Goal: Find specific page/section: Find specific page/section

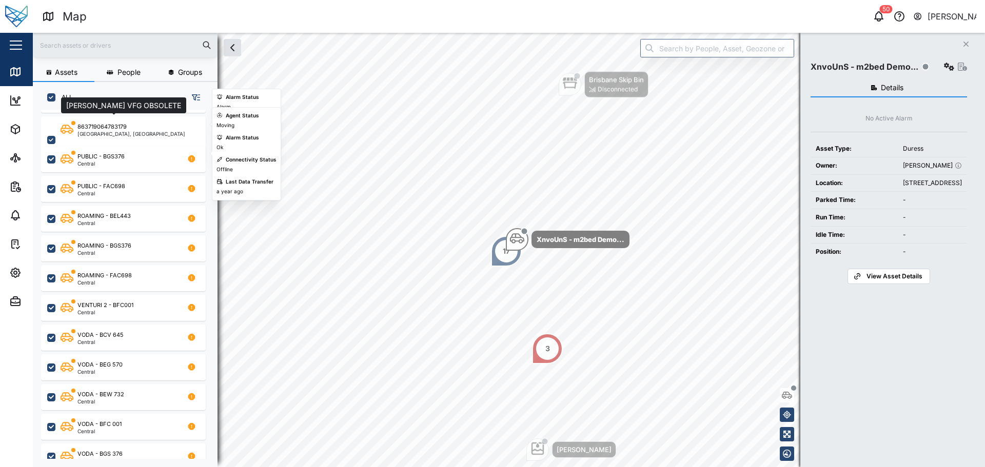
scroll to position [103, 0]
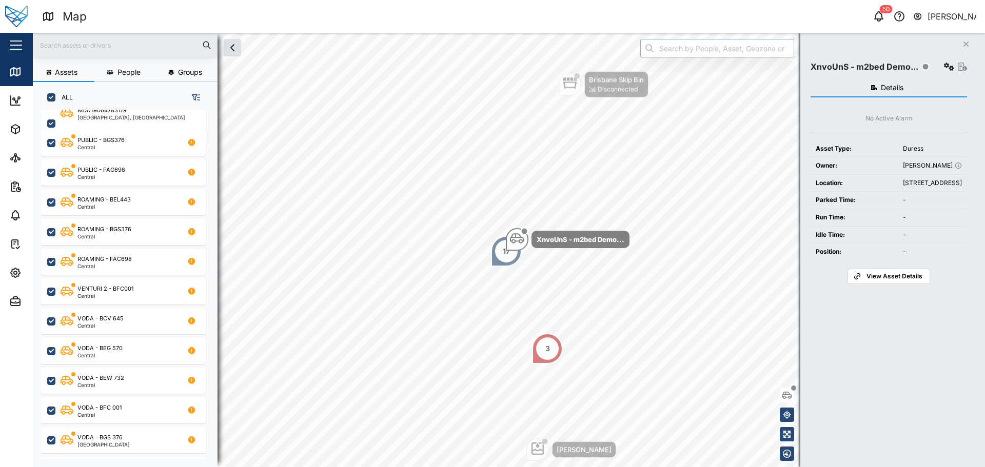
click at [715, 51] on input "search" at bounding box center [717, 48] width 154 height 18
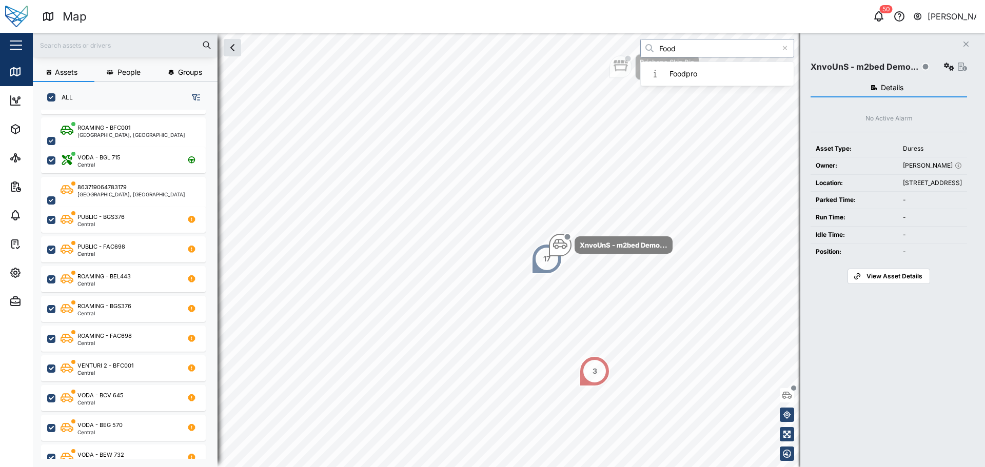
scroll to position [0, 0]
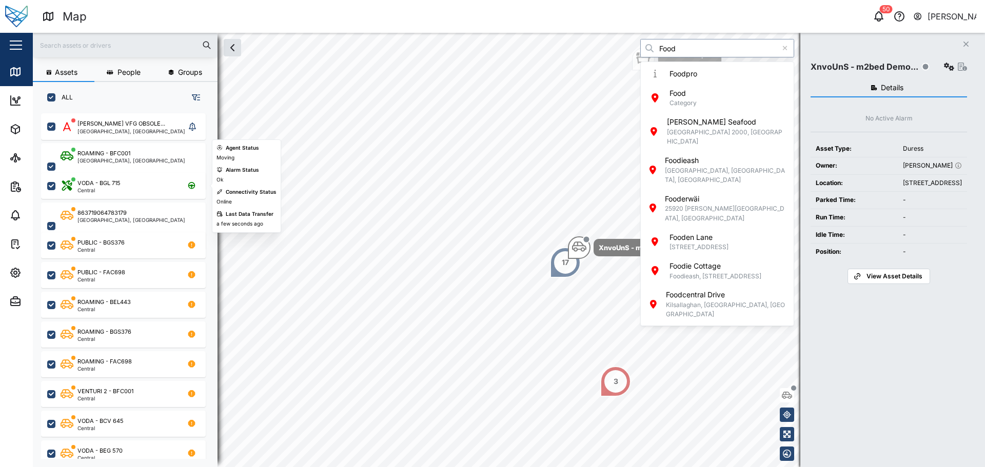
type input "Food"
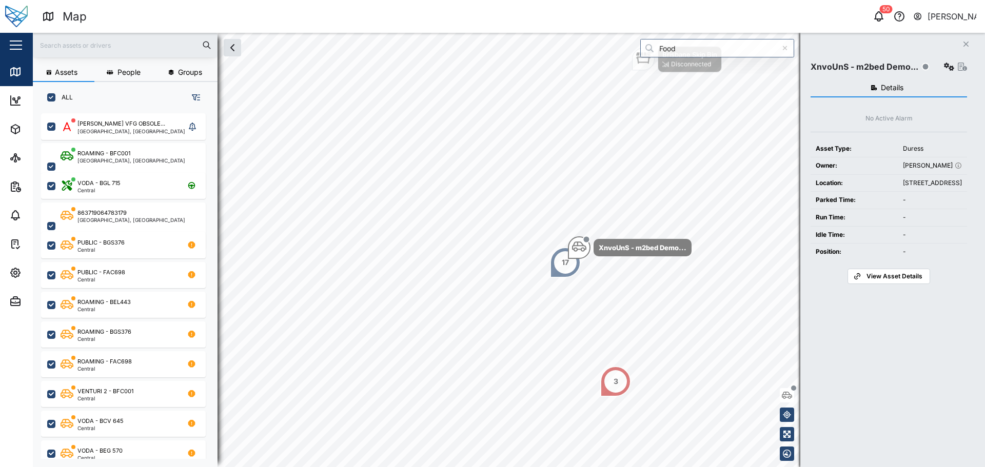
click at [175, 171] on div "VODA - BGL 715 Central" at bounding box center [123, 184] width 165 height 30
click at [175, 177] on div "VODA - BGL 715 Central" at bounding box center [123, 186] width 165 height 26
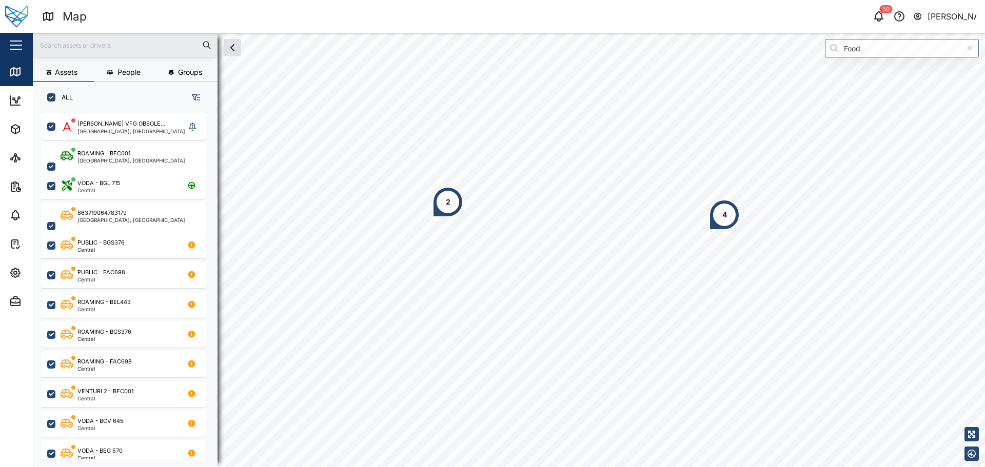
click at [718, 219] on div "4" at bounding box center [724, 214] width 31 height 31
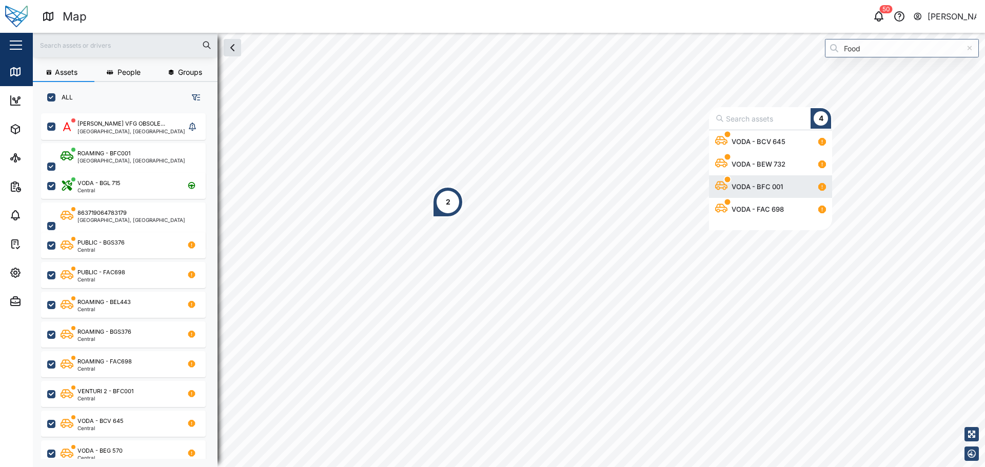
scroll to position [92, 115]
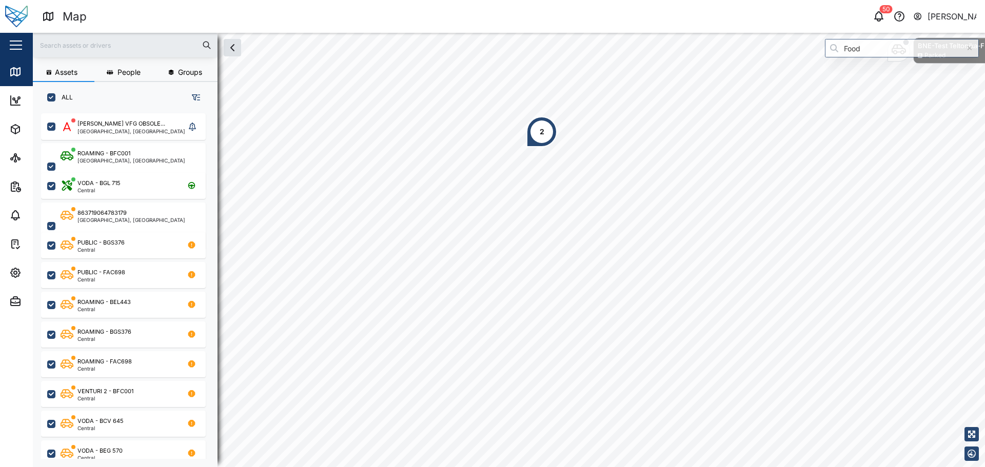
click at [551, 129] on div "2" at bounding box center [541, 131] width 31 height 31
drag, startPoint x: 552, startPoint y: 143, endPoint x: 571, endPoint y: 191, distance: 51.8
click at [557, 147] on div "2" at bounding box center [541, 131] width 31 height 31
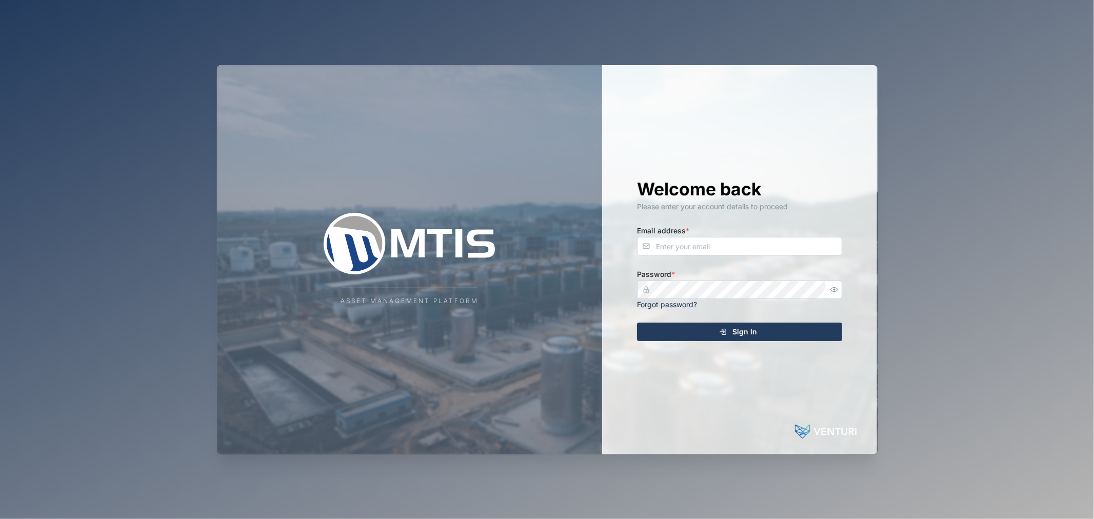
drag, startPoint x: 728, startPoint y: 259, endPoint x: 724, endPoint y: 249, distance: 11.5
click at [728, 258] on div "Welcome back Please enter your account details to proceed Email address * Passw…" at bounding box center [739, 259] width 246 height 389
click at [724, 249] on input "Email address *" at bounding box center [739, 246] width 205 height 18
type input "[EMAIL_ADDRESS][PERSON_NAME][DOMAIN_NAME]"
click at [637, 323] on button "Sign In" at bounding box center [739, 332] width 205 height 18
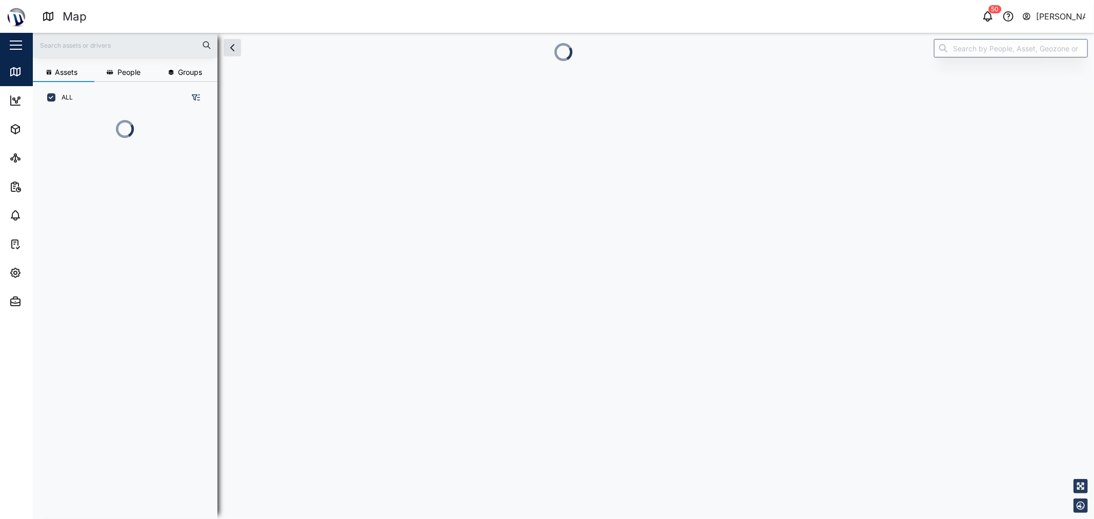
scroll to position [9, 9]
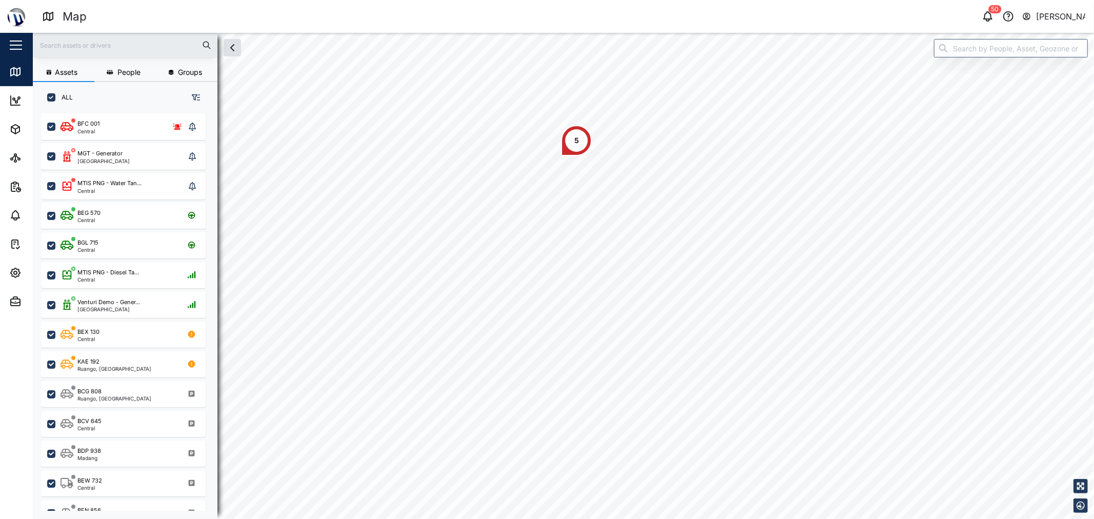
click at [572, 150] on div "5" at bounding box center [576, 140] width 31 height 31
click at [544, 323] on div "5" at bounding box center [555, 321] width 31 height 31
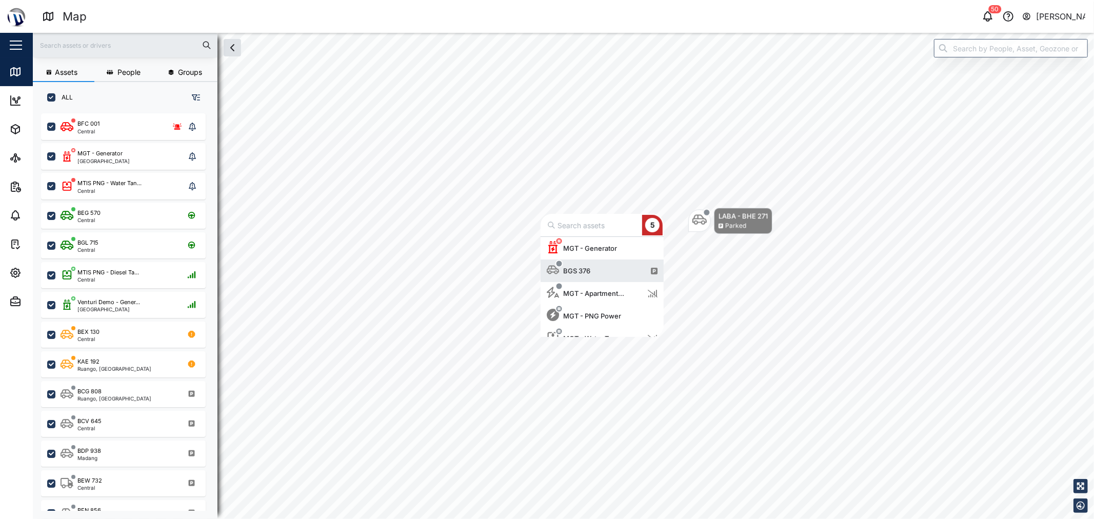
scroll to position [12, 0]
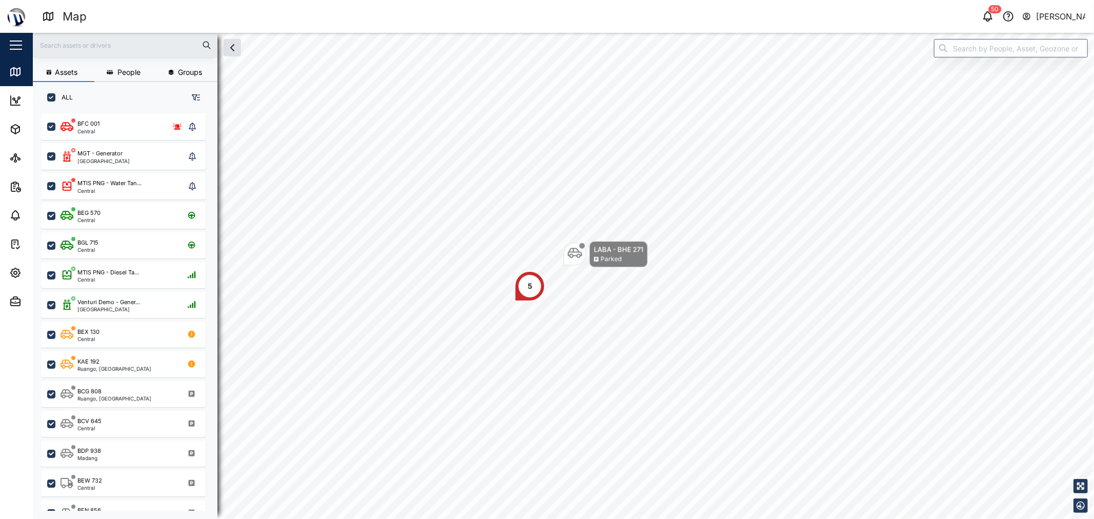
click at [559, 33] on div "5 LABA - BHE 271 Parked" at bounding box center [563, 33] width 1061 height 0
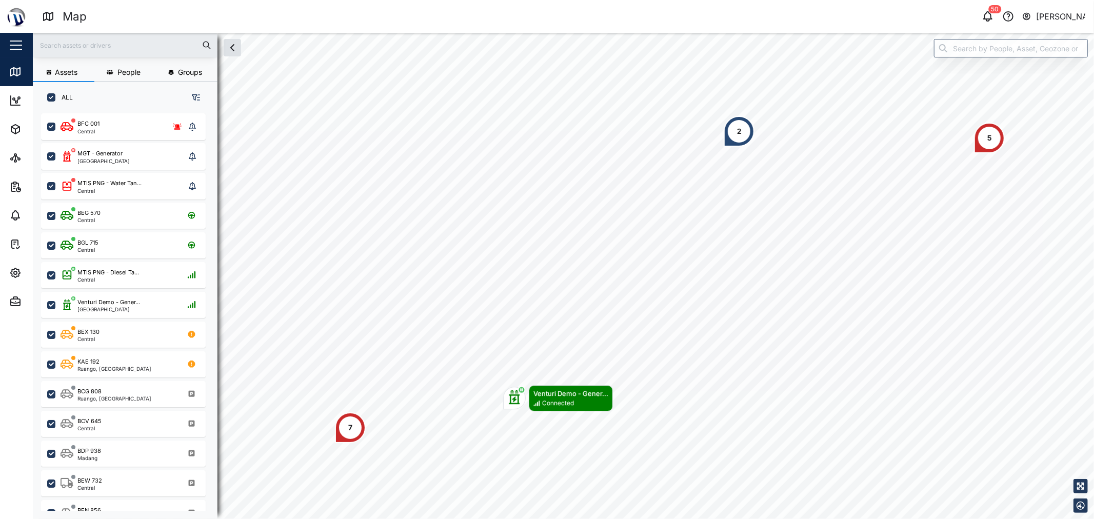
click at [744, 131] on div "2" at bounding box center [739, 131] width 31 height 31
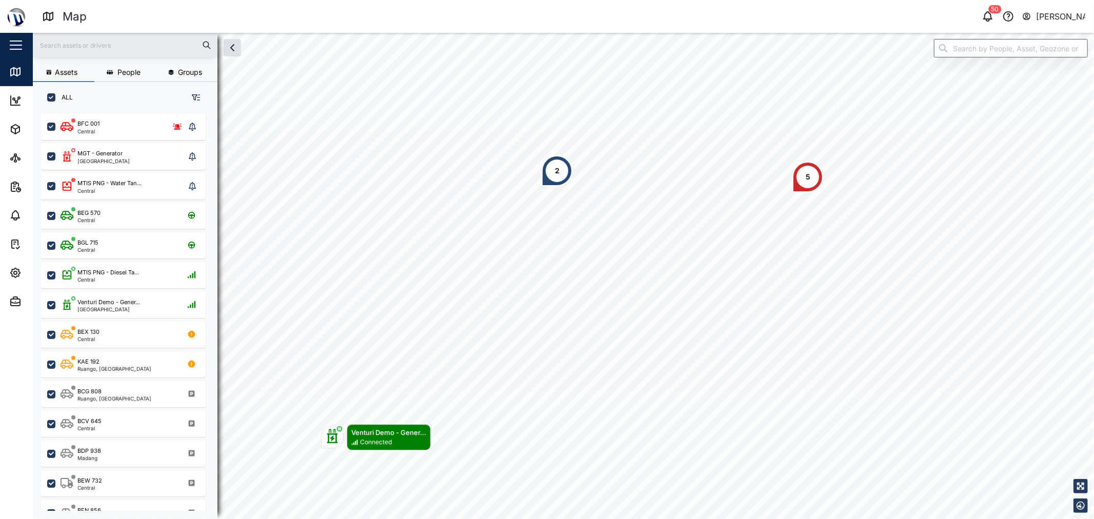
click at [802, 172] on div "5" at bounding box center [807, 177] width 31 height 31
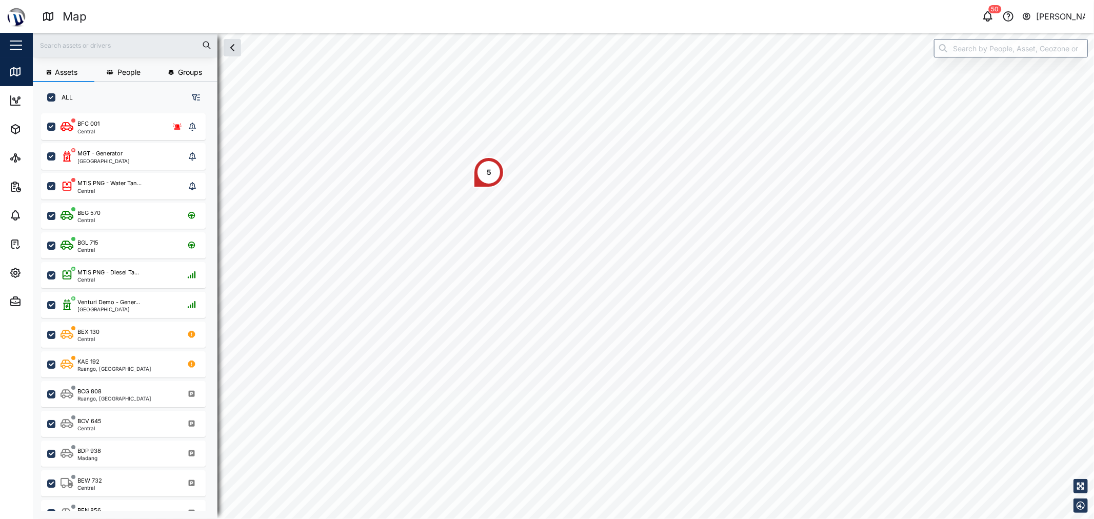
click at [636, 33] on div "5 LABA - BHE 271 Parked" at bounding box center [563, 33] width 1061 height 0
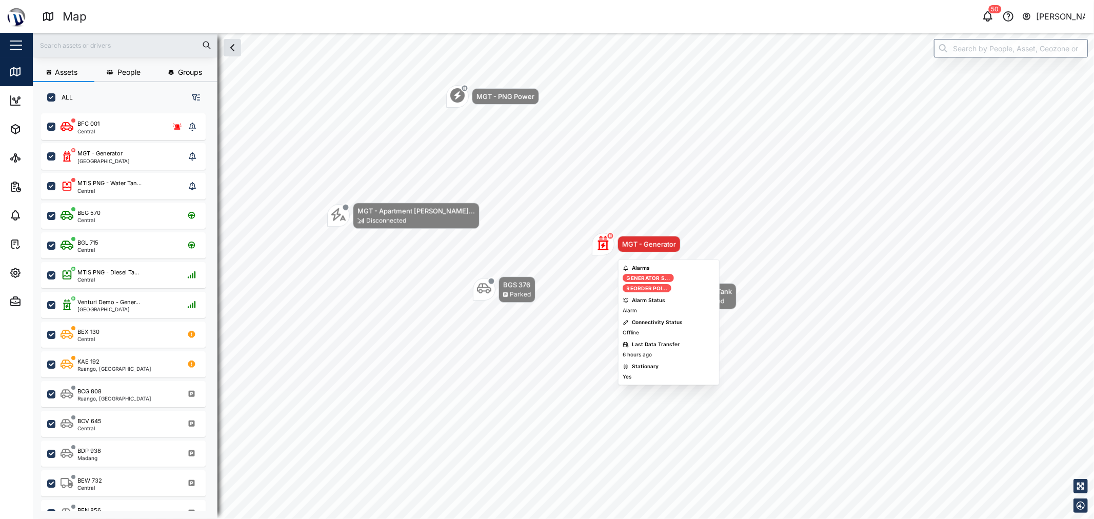
click at [598, 246] on icon "Map marker" at bounding box center [603, 243] width 14 height 14
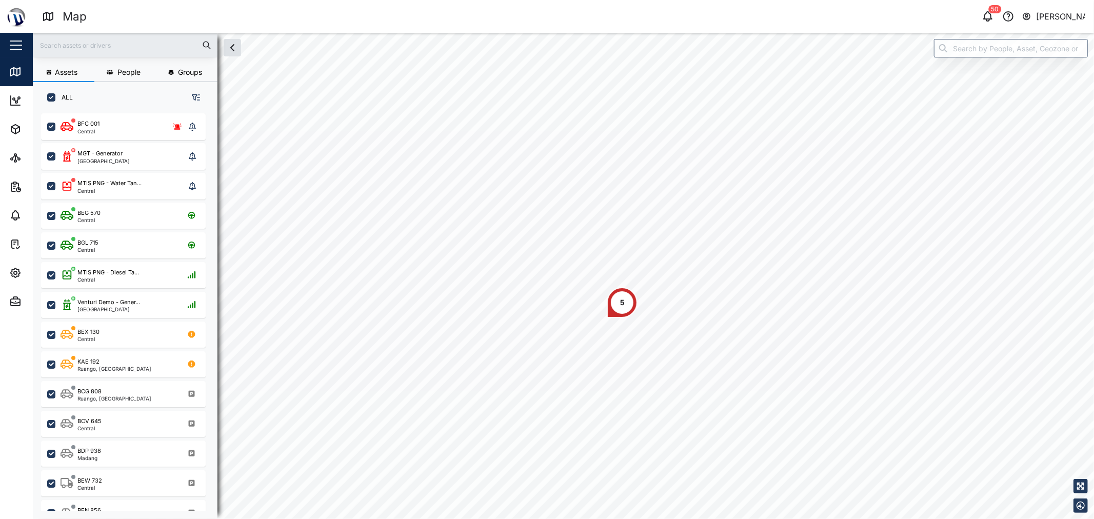
click at [616, 300] on div "5" at bounding box center [622, 302] width 31 height 31
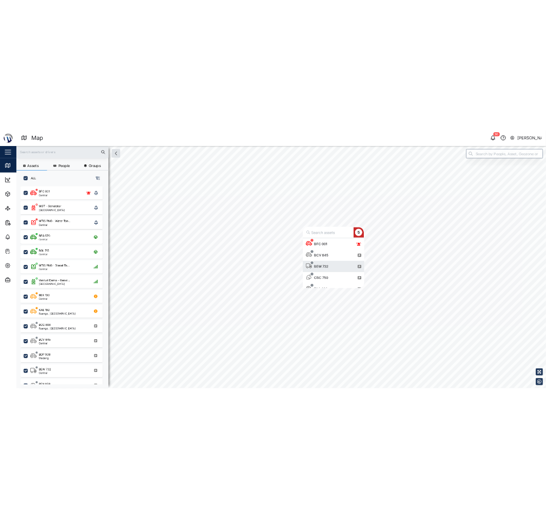
scroll to position [12, 0]
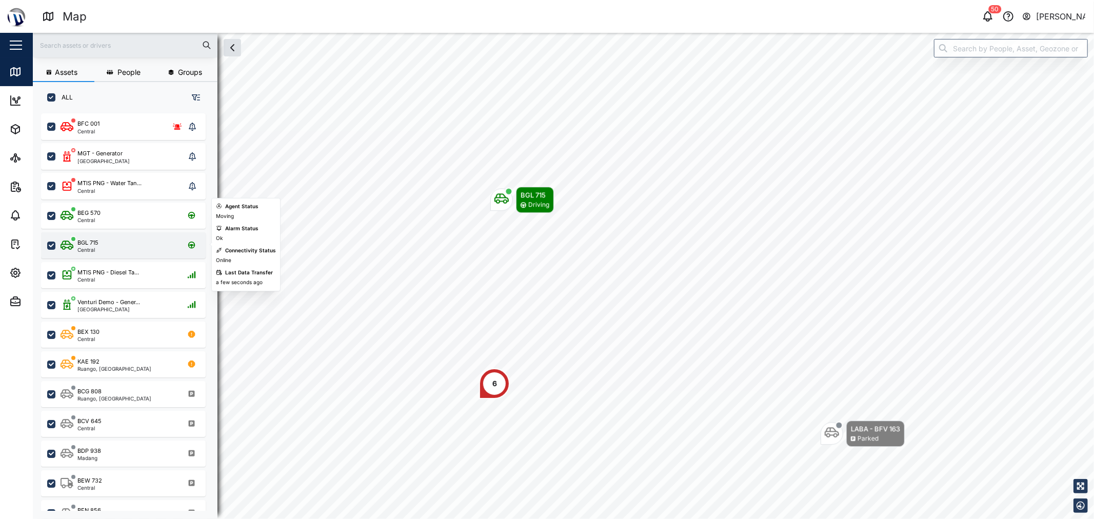
click at [132, 236] on div "BGL 715 Central" at bounding box center [123, 245] width 165 height 26
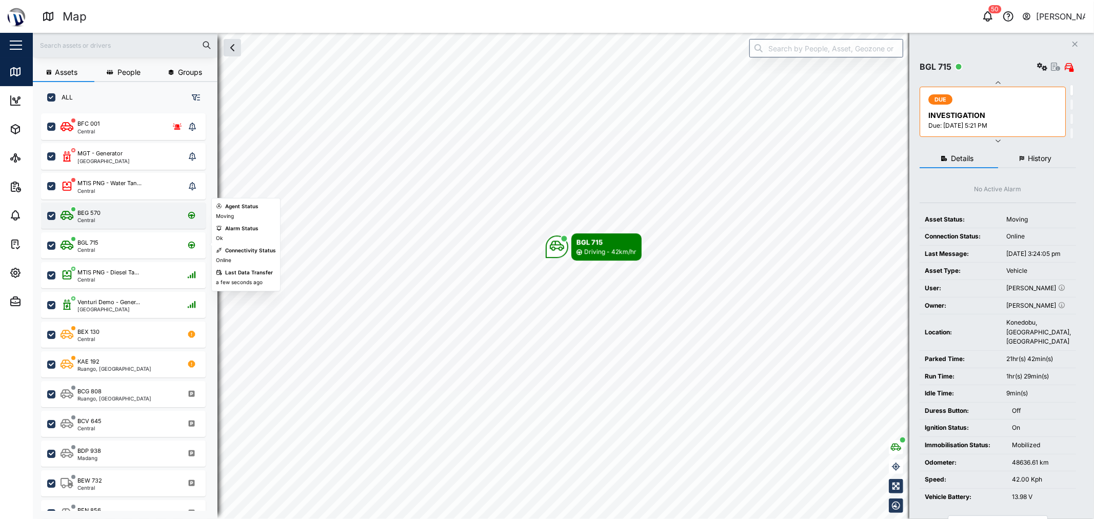
click at [117, 204] on div "BEG 570 Central" at bounding box center [123, 216] width 165 height 26
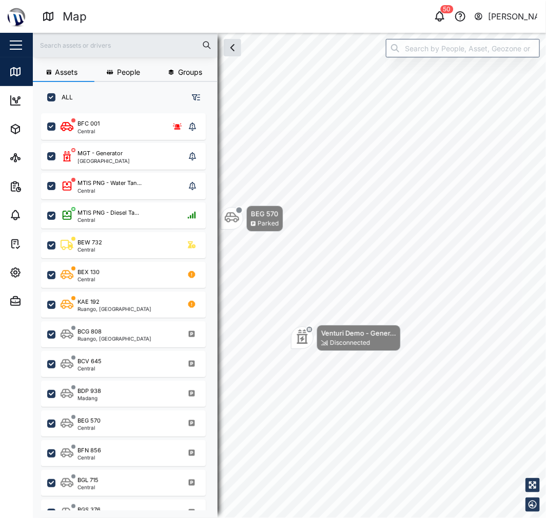
scroll to position [392, 159]
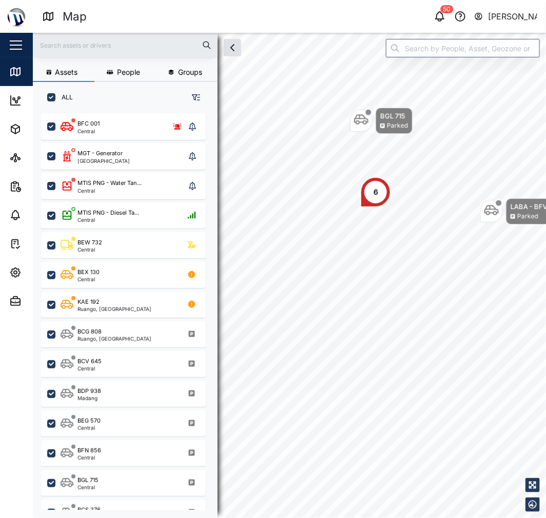
click at [395, 127] on div "Parked" at bounding box center [397, 126] width 21 height 10
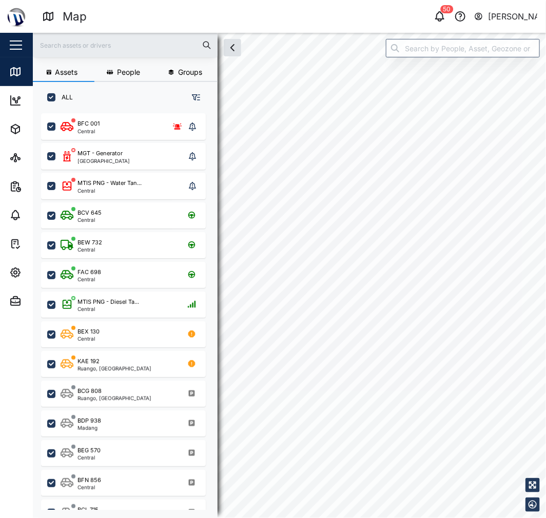
click at [198, 114] on div "Assets People Groups ALL BFC 001 Central MGT - Generator Port Moresby MTIS PNG …" at bounding box center [289, 276] width 513 height 486
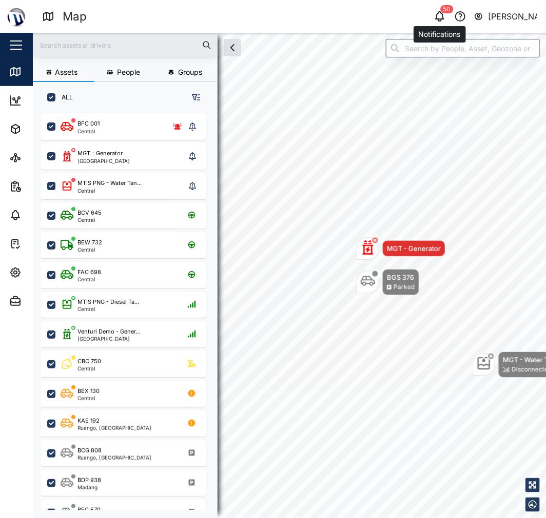
click at [445, 18] on icon "button" at bounding box center [439, 16] width 12 height 12
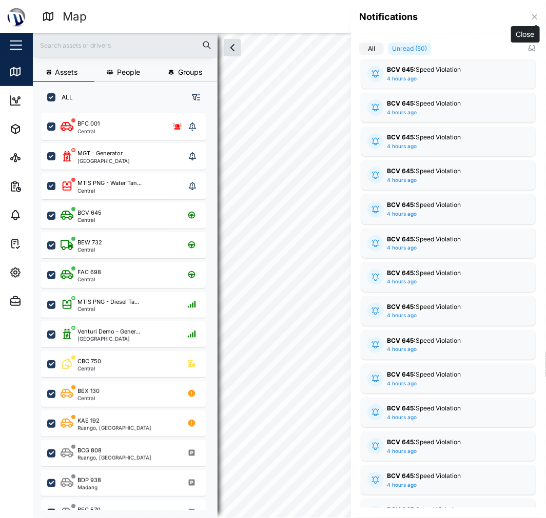
click at [538, 17] on icon "button" at bounding box center [534, 17] width 8 height 8
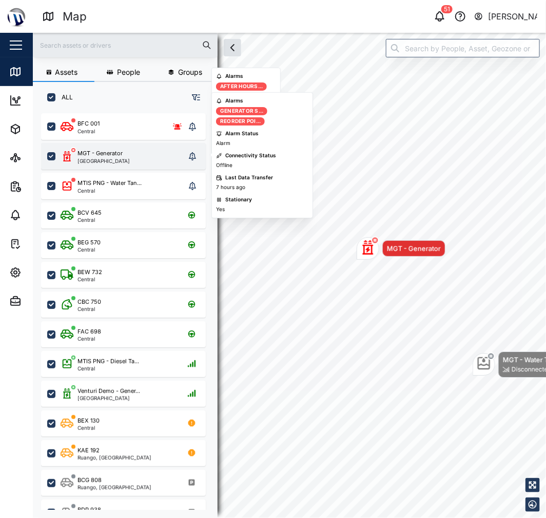
click at [124, 155] on div "MGT - Generator Port Moresby" at bounding box center [123, 156] width 125 height 14
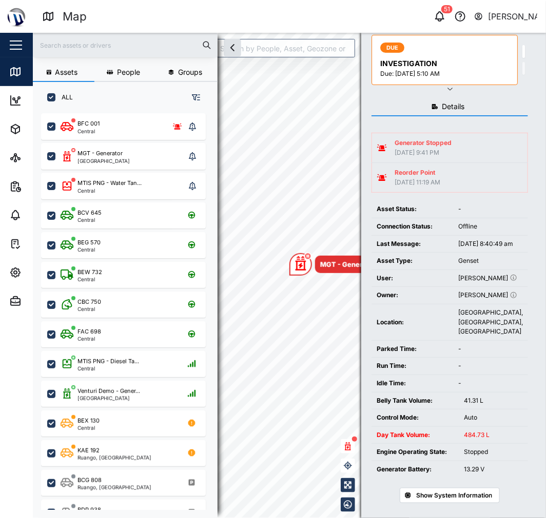
scroll to position [106, 0]
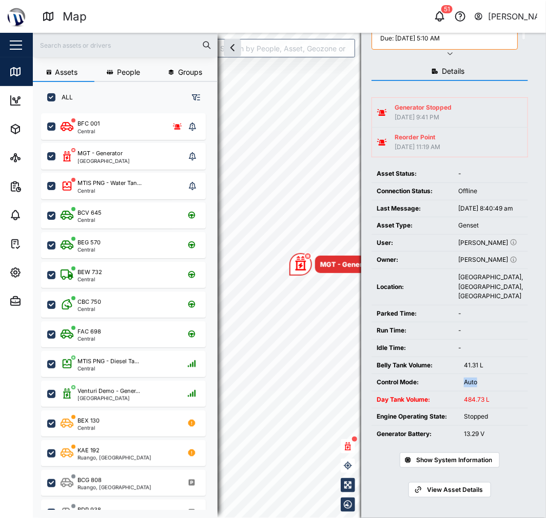
drag, startPoint x: 449, startPoint y: 376, endPoint x: 525, endPoint y: 385, distance: 76.4
click at [520, 384] on tr "Control Mode: Auto" at bounding box center [449, 382] width 156 height 17
click at [460, 413] on td "Stopped" at bounding box center [492, 417] width 69 height 17
drag, startPoint x: 446, startPoint y: 412, endPoint x: 519, endPoint y: 423, distance: 74.2
click at [517, 423] on tr "Engine Operating State: Stopped" at bounding box center [449, 417] width 156 height 17
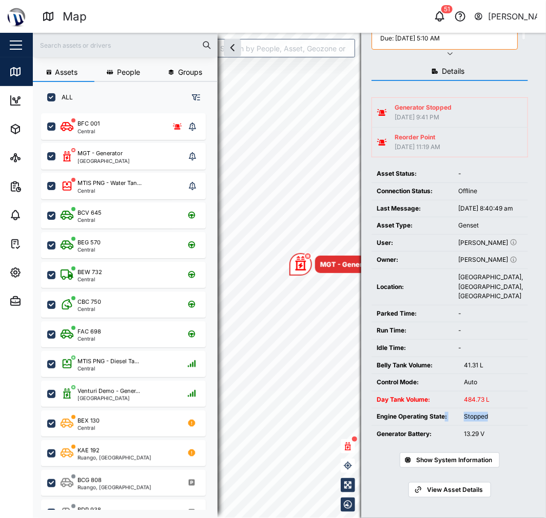
click at [446, 414] on div "Engine Operating State:" at bounding box center [414, 417] width 77 height 10
click at [432, 200] on td "Last Message:" at bounding box center [412, 208] width 82 height 17
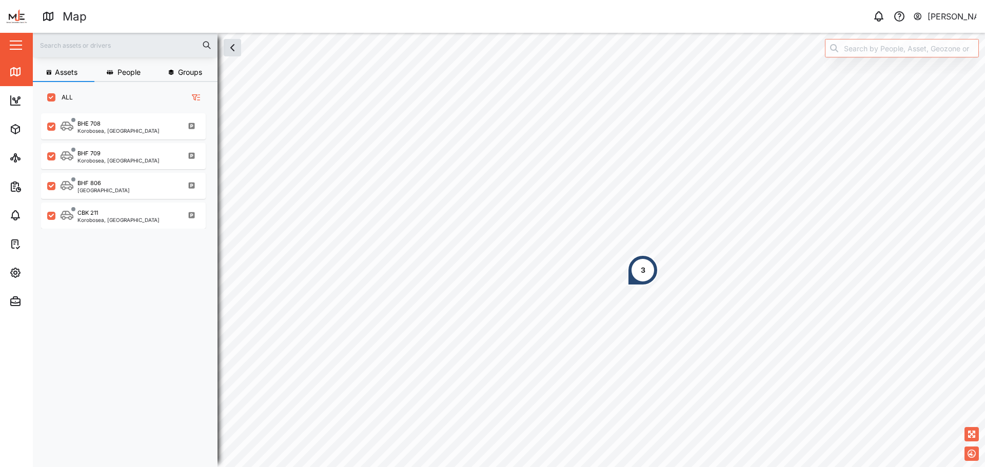
scroll to position [342, 160]
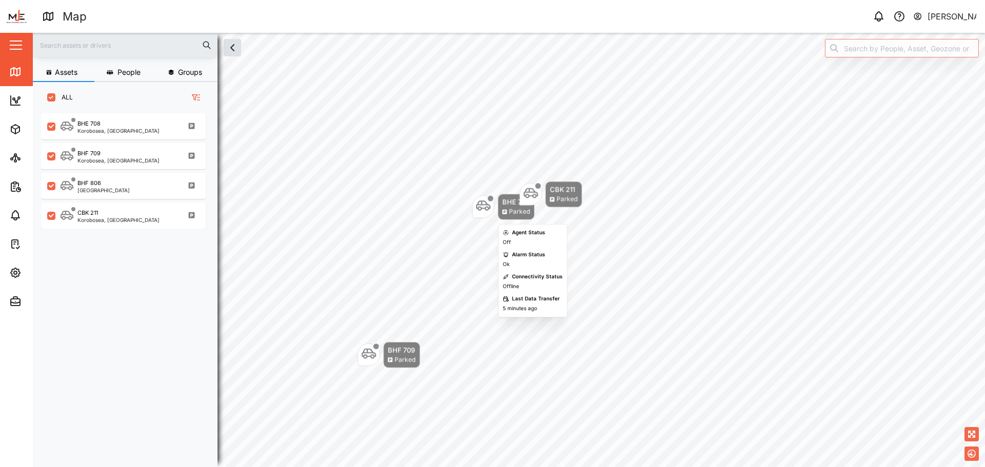
drag, startPoint x: 501, startPoint y: 194, endPoint x: 502, endPoint y: 202, distance: 8.2
click at [502, 203] on div "BHE 708" at bounding box center [516, 202] width 28 height 10
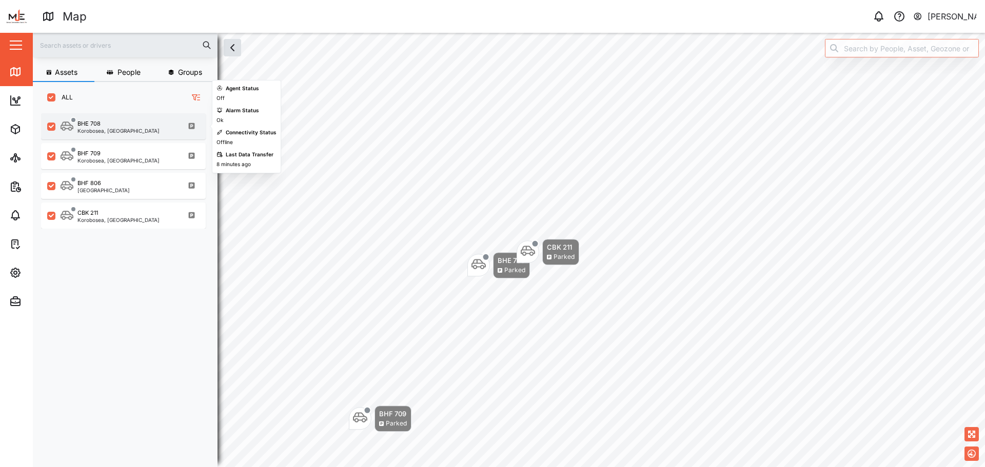
click at [119, 115] on div "BHE 708 Korobosea, Port Moresby" at bounding box center [123, 126] width 165 height 26
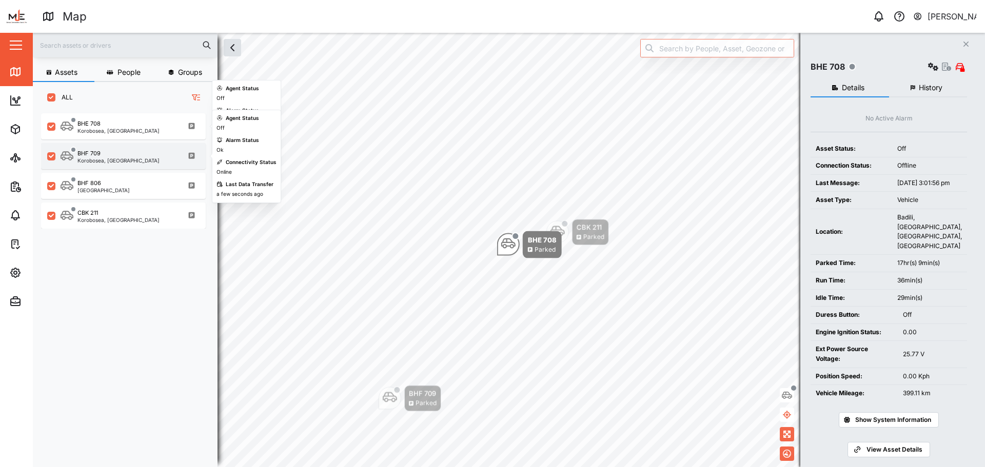
click at [123, 160] on div "Korobosea, Port Moresby" at bounding box center [118, 160] width 82 height 5
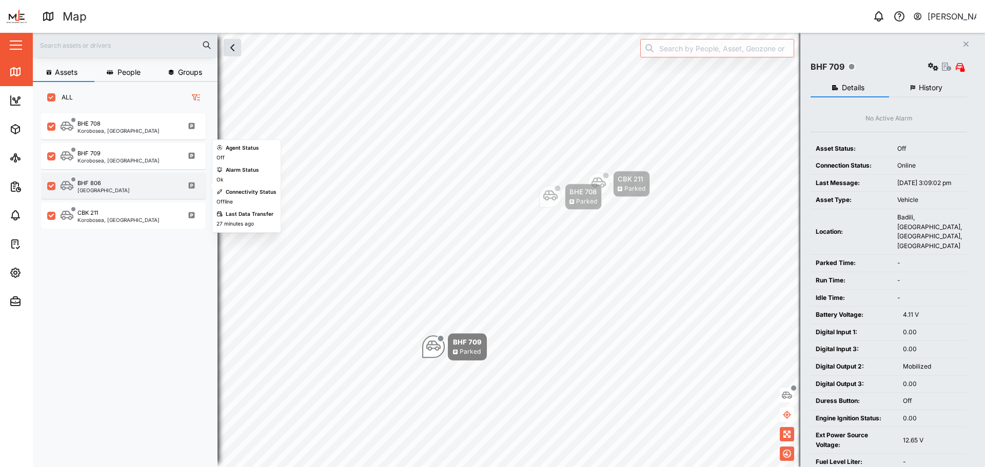
click at [124, 193] on div "BHF 806 Port Moresby" at bounding box center [130, 186] width 139 height 14
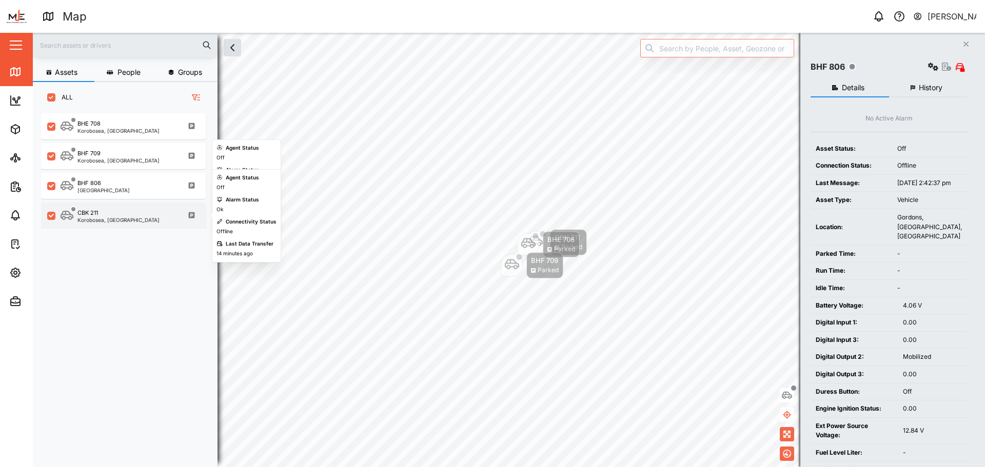
click at [130, 217] on div "Korobosea, Port Moresby" at bounding box center [118, 219] width 82 height 5
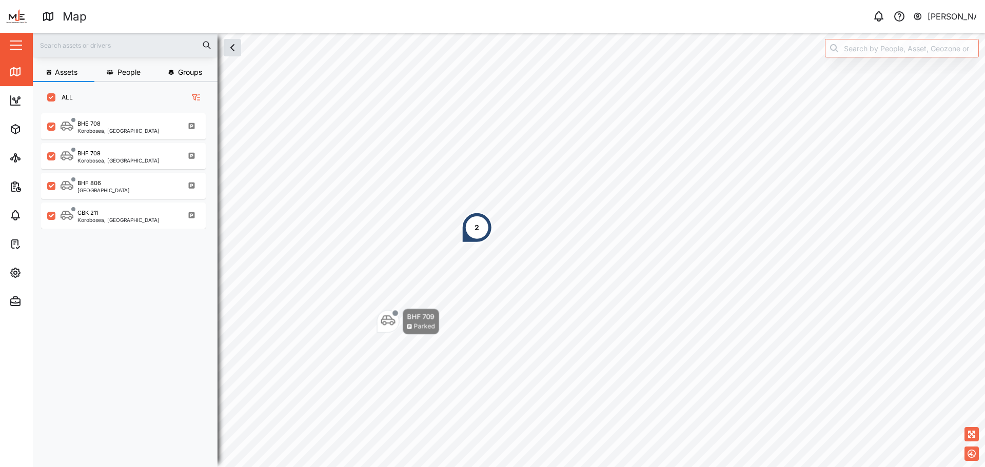
click at [466, 227] on div "2" at bounding box center [476, 227] width 31 height 31
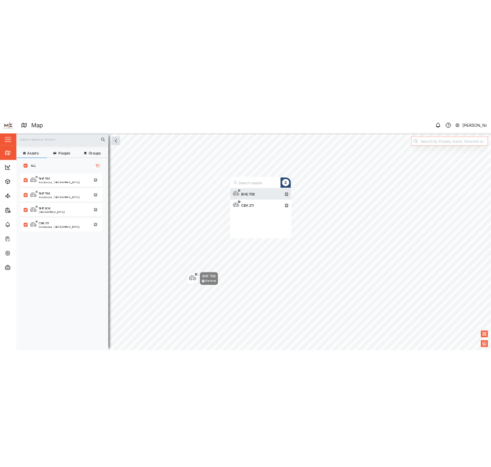
scroll to position [92, 115]
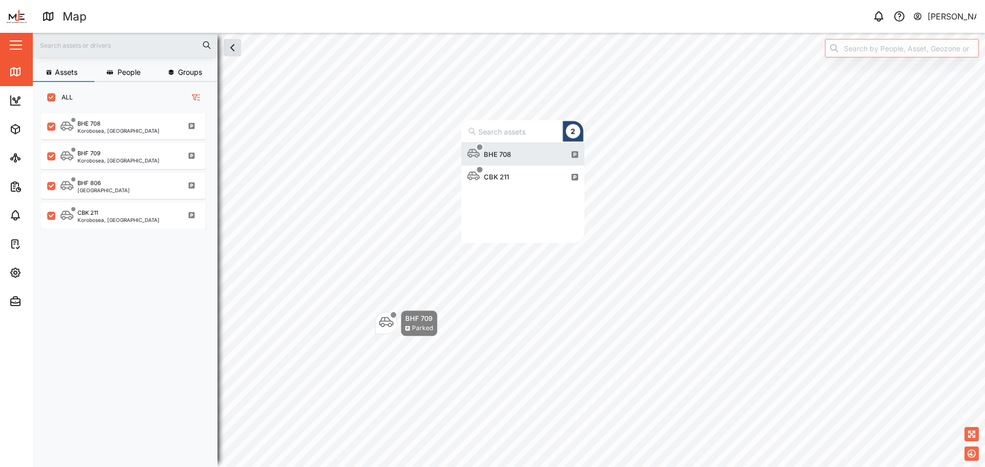
click at [511, 152] on div "BHE 708" at bounding box center [496, 154] width 35 height 10
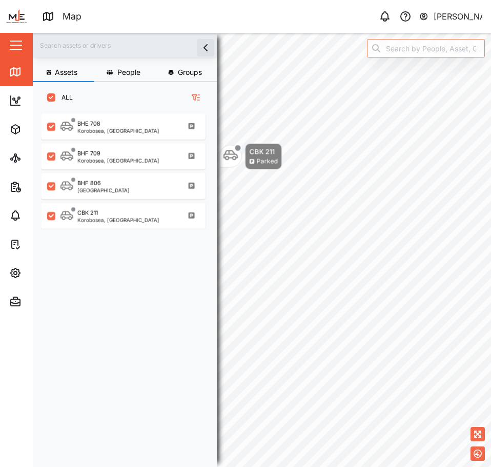
scroll to position [341, 160]
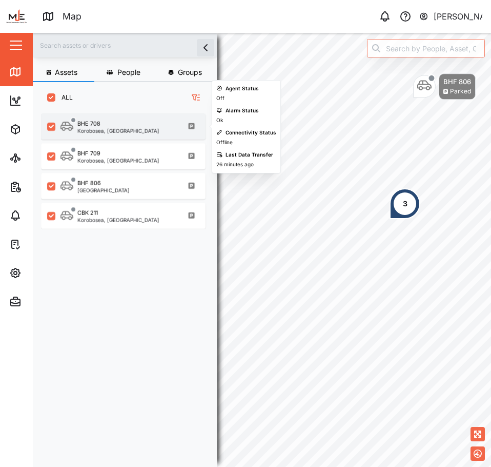
click at [108, 128] on div "Korobosea, Port Moresby" at bounding box center [118, 130] width 82 height 5
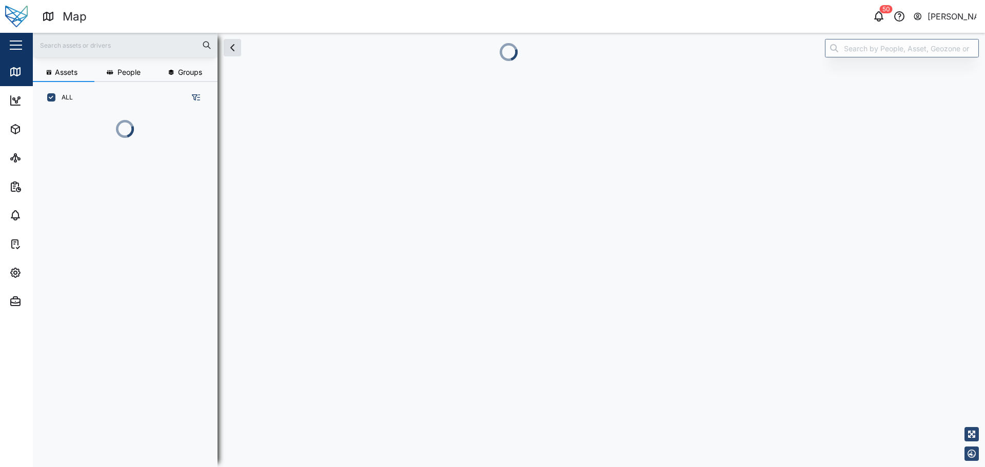
scroll to position [8, 8]
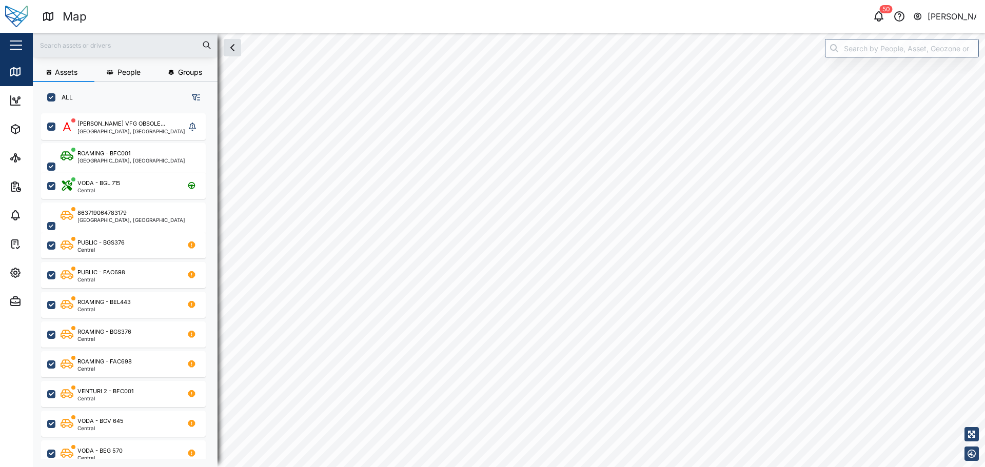
checkbox input "true"
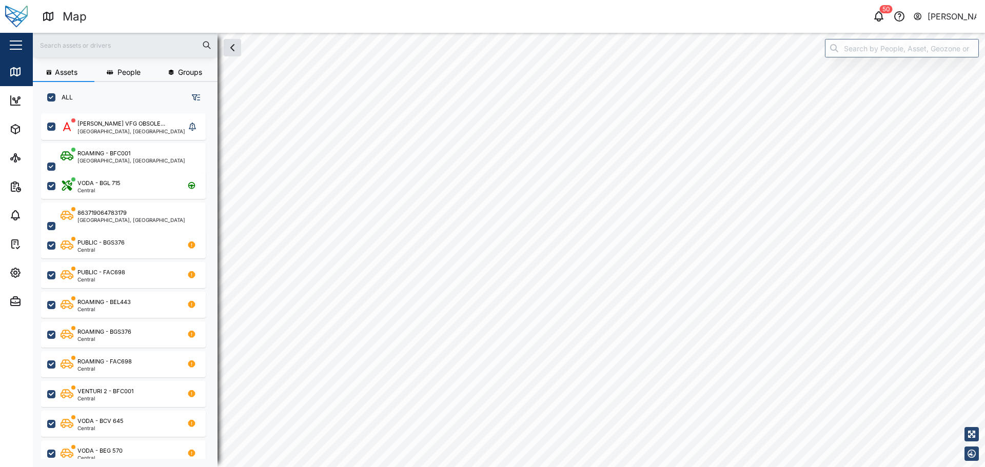
checkbox input "true"
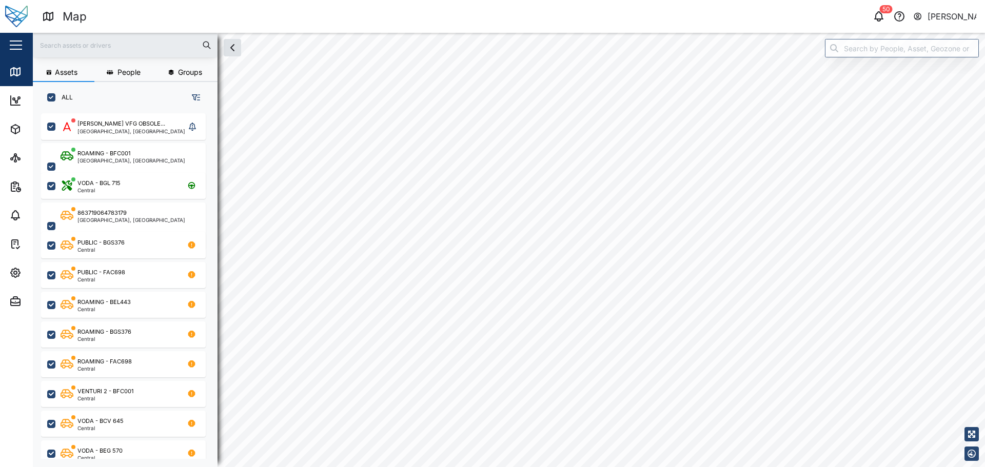
checkbox input "true"
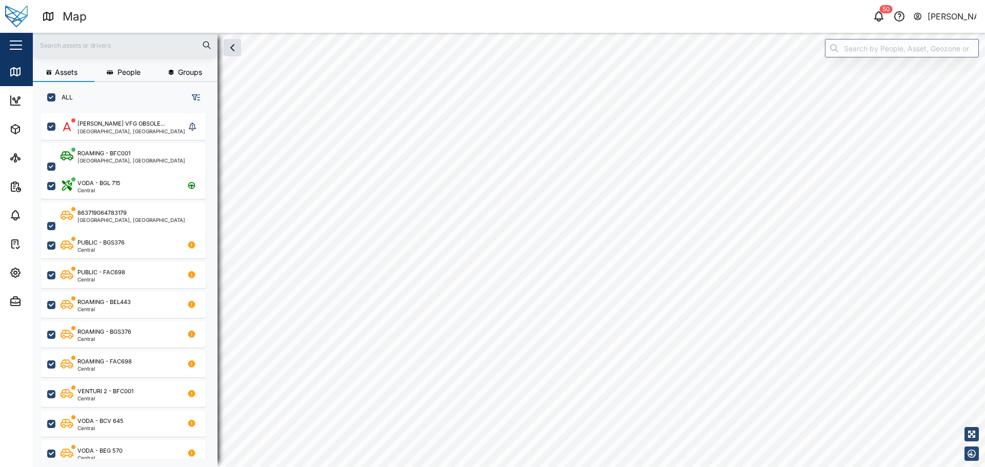
checkbox input "true"
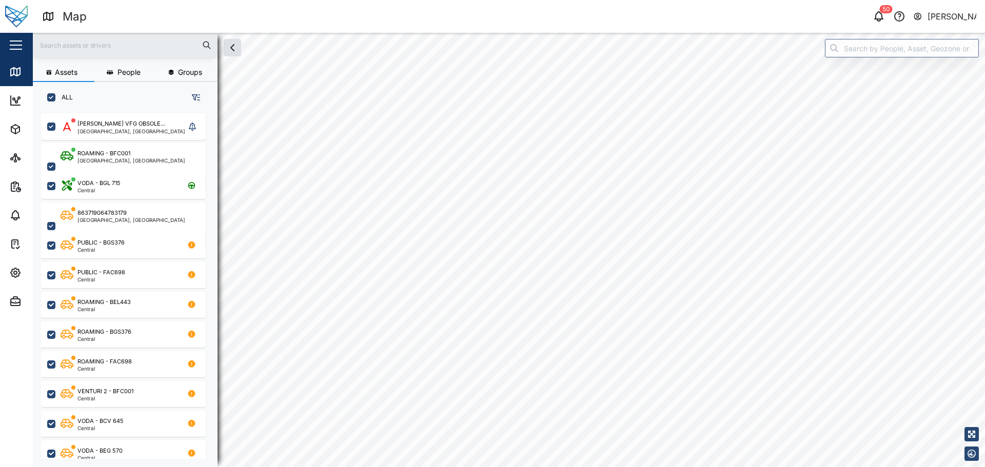
checkbox input "true"
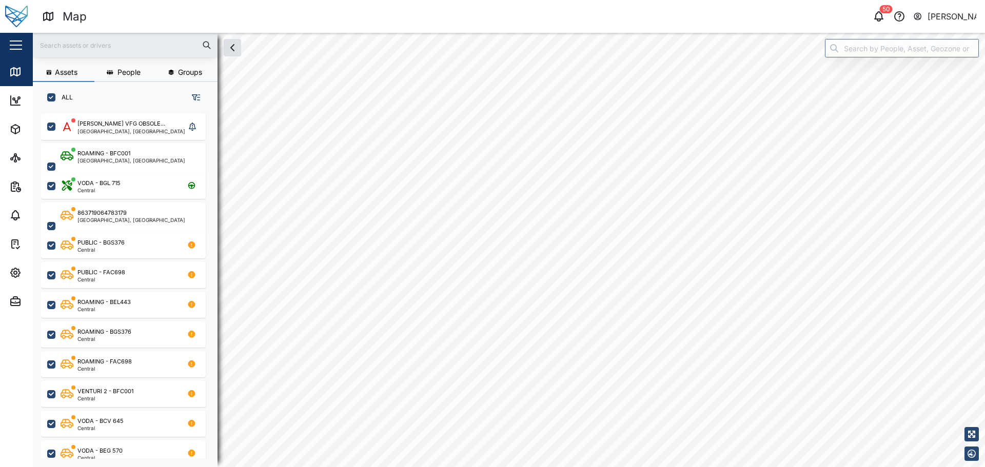
checkbox input "true"
click at [483, 137] on div "Map marker" at bounding box center [475, 134] width 23 height 23
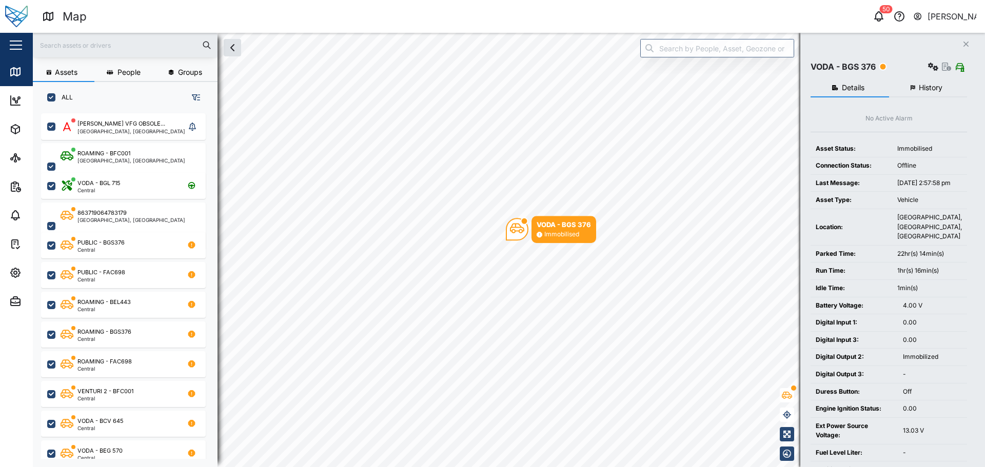
click at [936, 83] on button "History" at bounding box center [928, 88] width 78 height 18
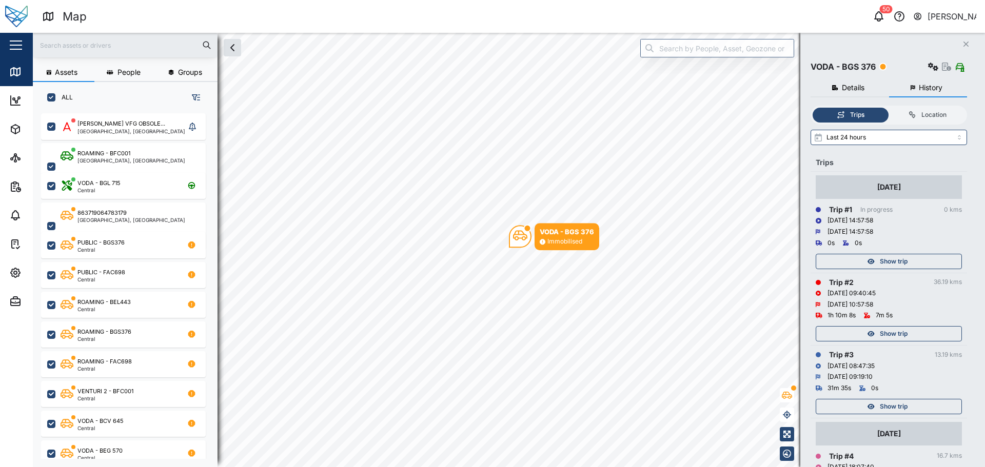
click at [910, 263] on div "Show trip" at bounding box center [886, 261] width 133 height 14
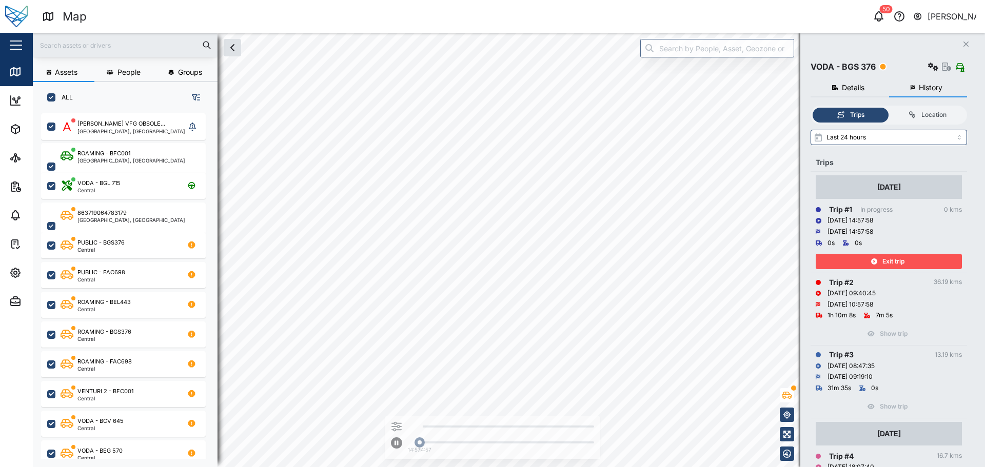
click at [898, 260] on span "Exit trip" at bounding box center [893, 261] width 22 height 14
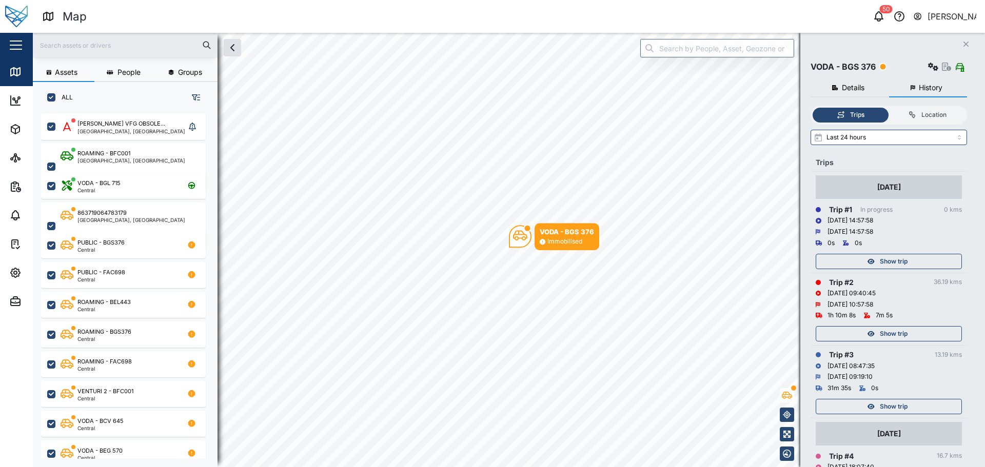
click at [916, 336] on div "Show trip" at bounding box center [886, 334] width 133 height 14
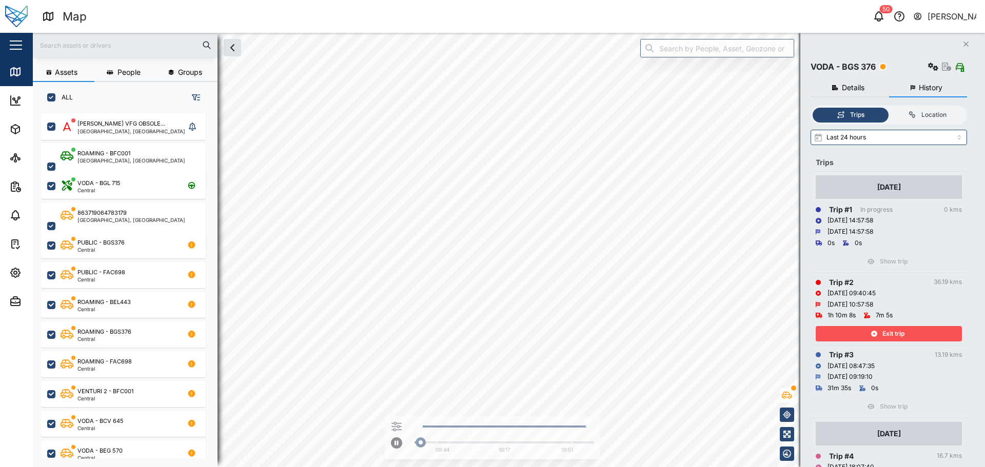
click at [917, 337] on div "Exit trip" at bounding box center [886, 334] width 133 height 14
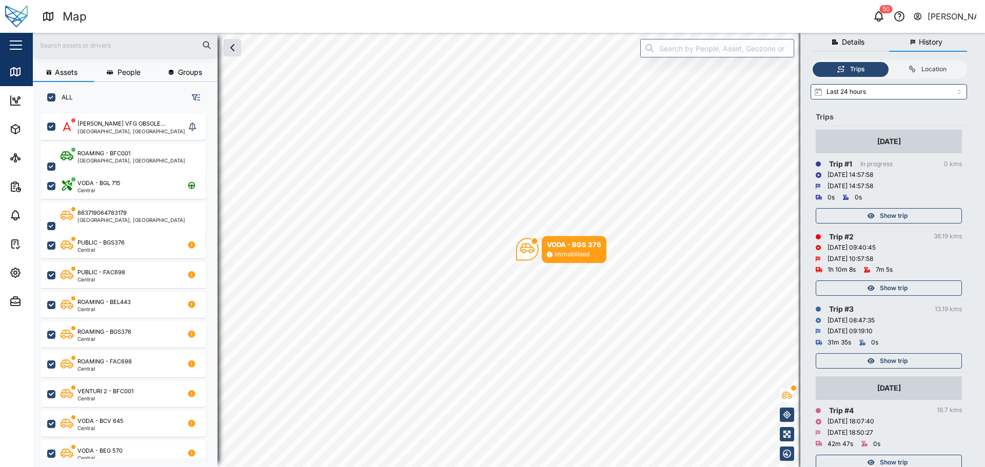
scroll to position [73, 0]
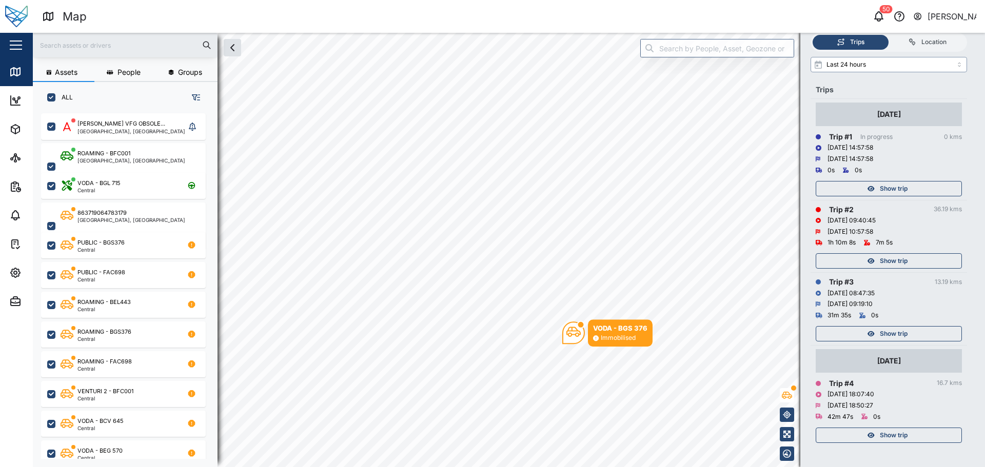
click at [900, 64] on input "Last 24 hours" at bounding box center [888, 64] width 156 height 15
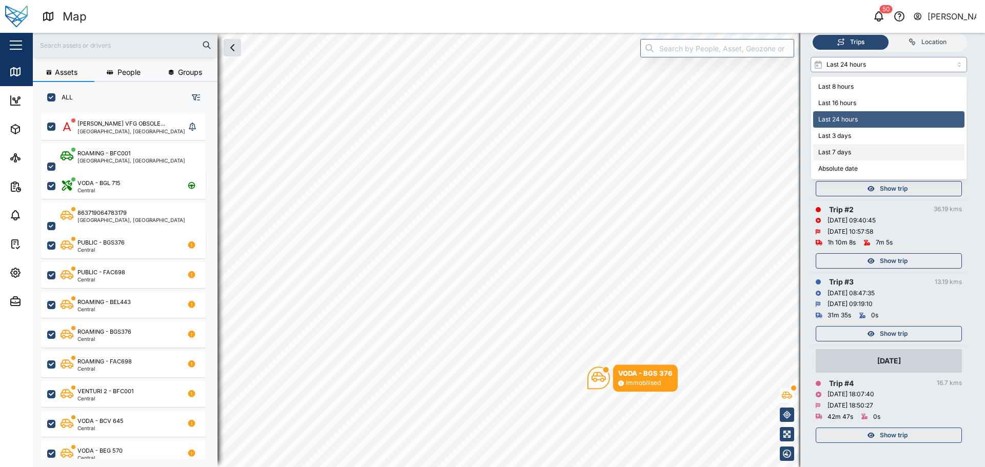
type input "Last 7 days"
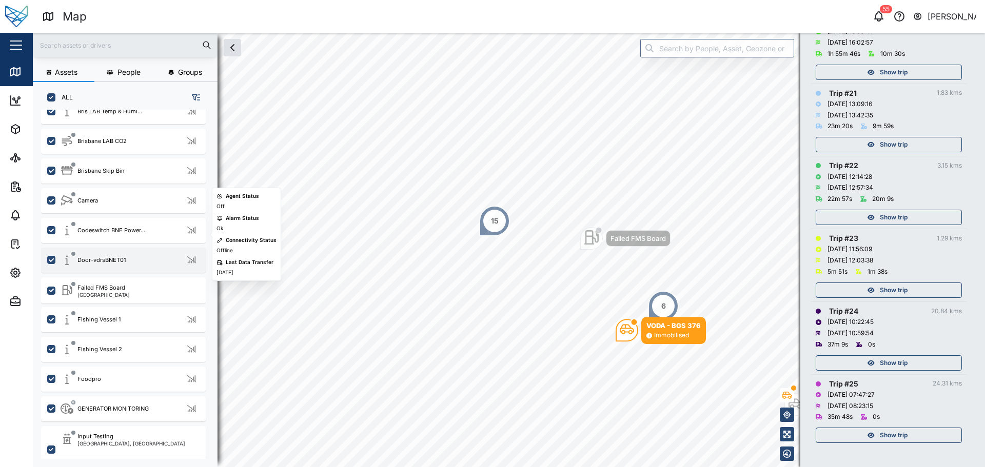
scroll to position [1077, 0]
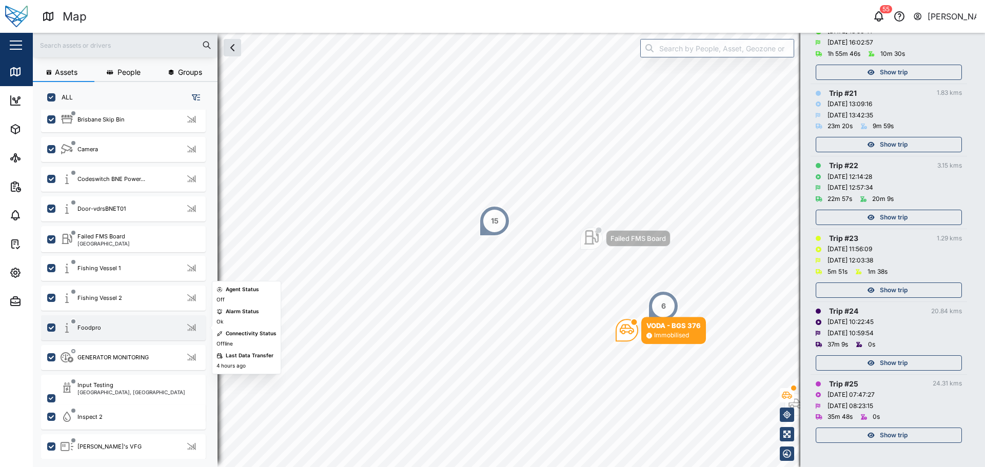
click at [149, 322] on div "Foodpro" at bounding box center [130, 328] width 139 height 13
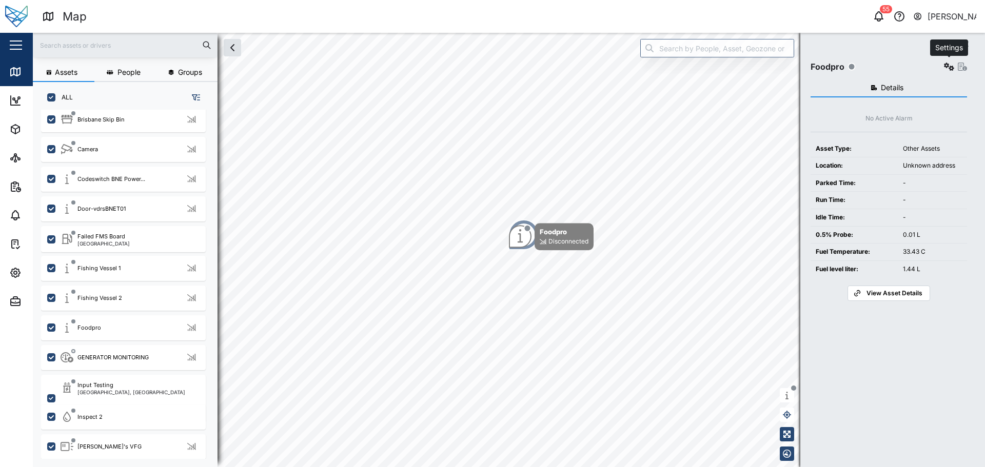
click at [951, 64] on icon "button" at bounding box center [949, 67] width 10 height 8
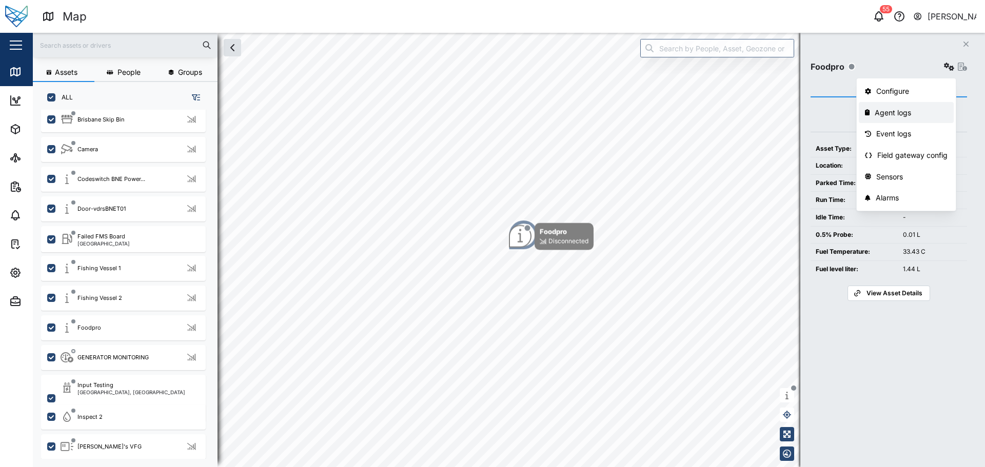
click at [907, 108] on div "Agent logs" at bounding box center [910, 112] width 73 height 11
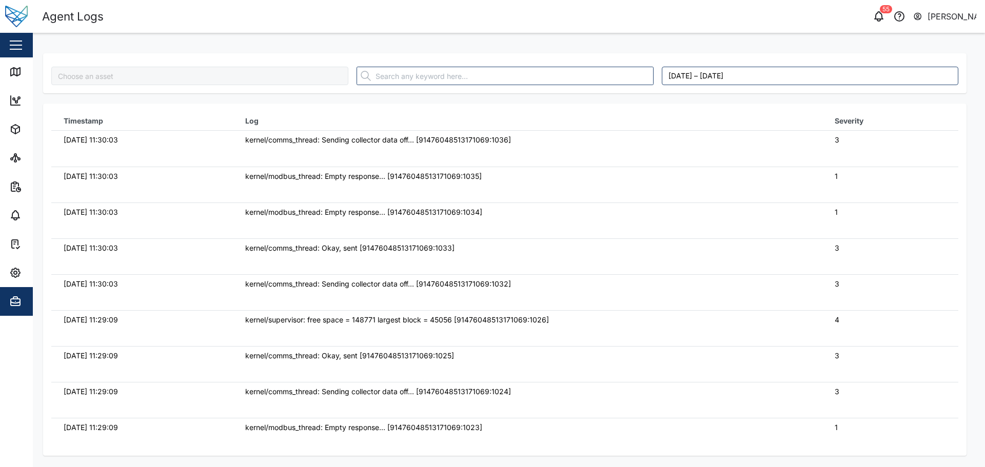
type input "Foodpro"
click at [7, 73] on link "Map" at bounding box center [66, 71] width 133 height 29
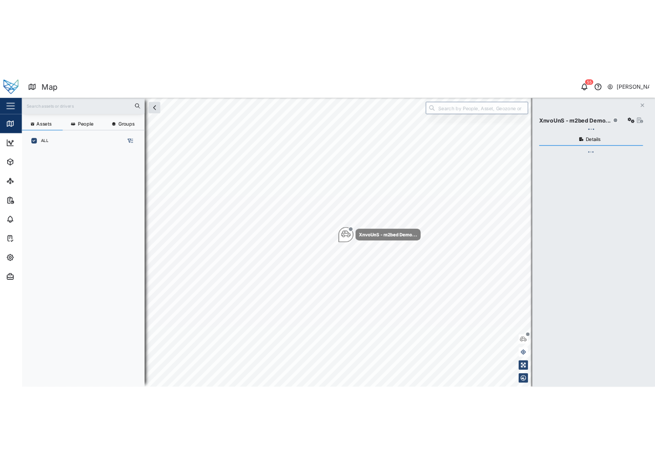
scroll to position [342, 160]
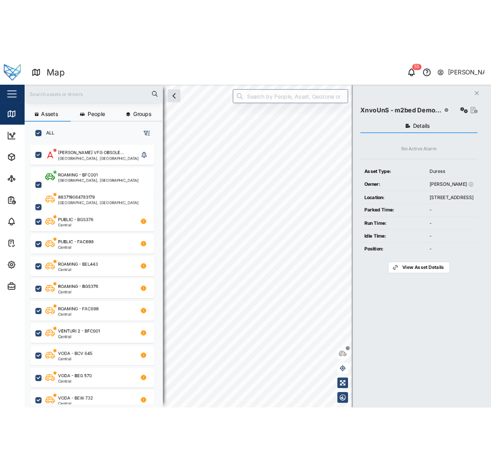
scroll to position [342, 160]
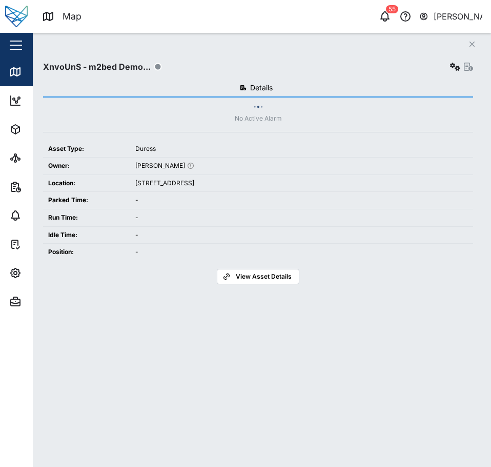
scroll to position [341, 160]
click at [477, 39] on button "Close" at bounding box center [472, 44] width 14 height 14
